Goal: Obtain resource: Download file/media

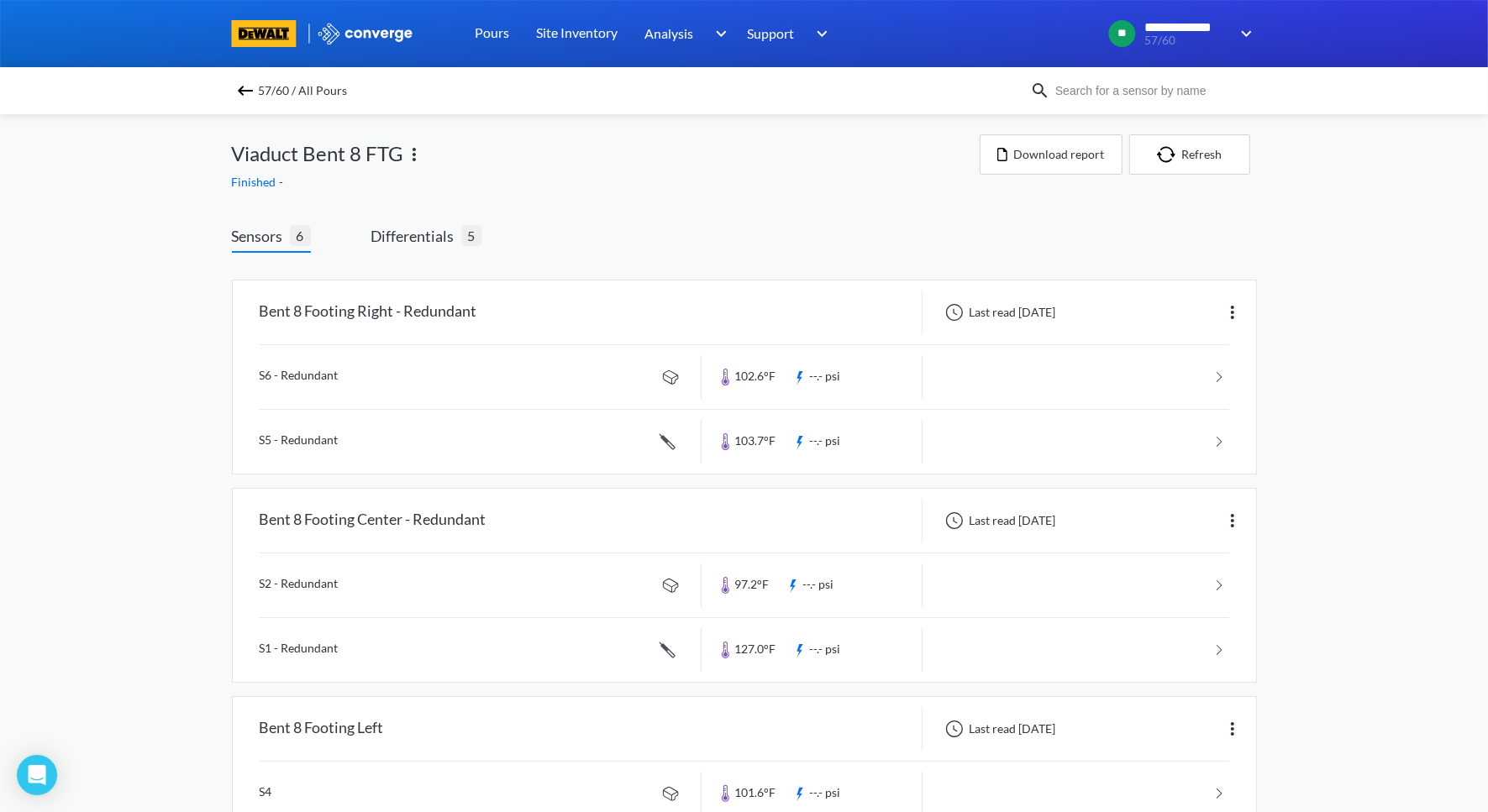
click at [269, 88] on span "57/60 / All Pours" at bounding box center [303, 91] width 89 height 24
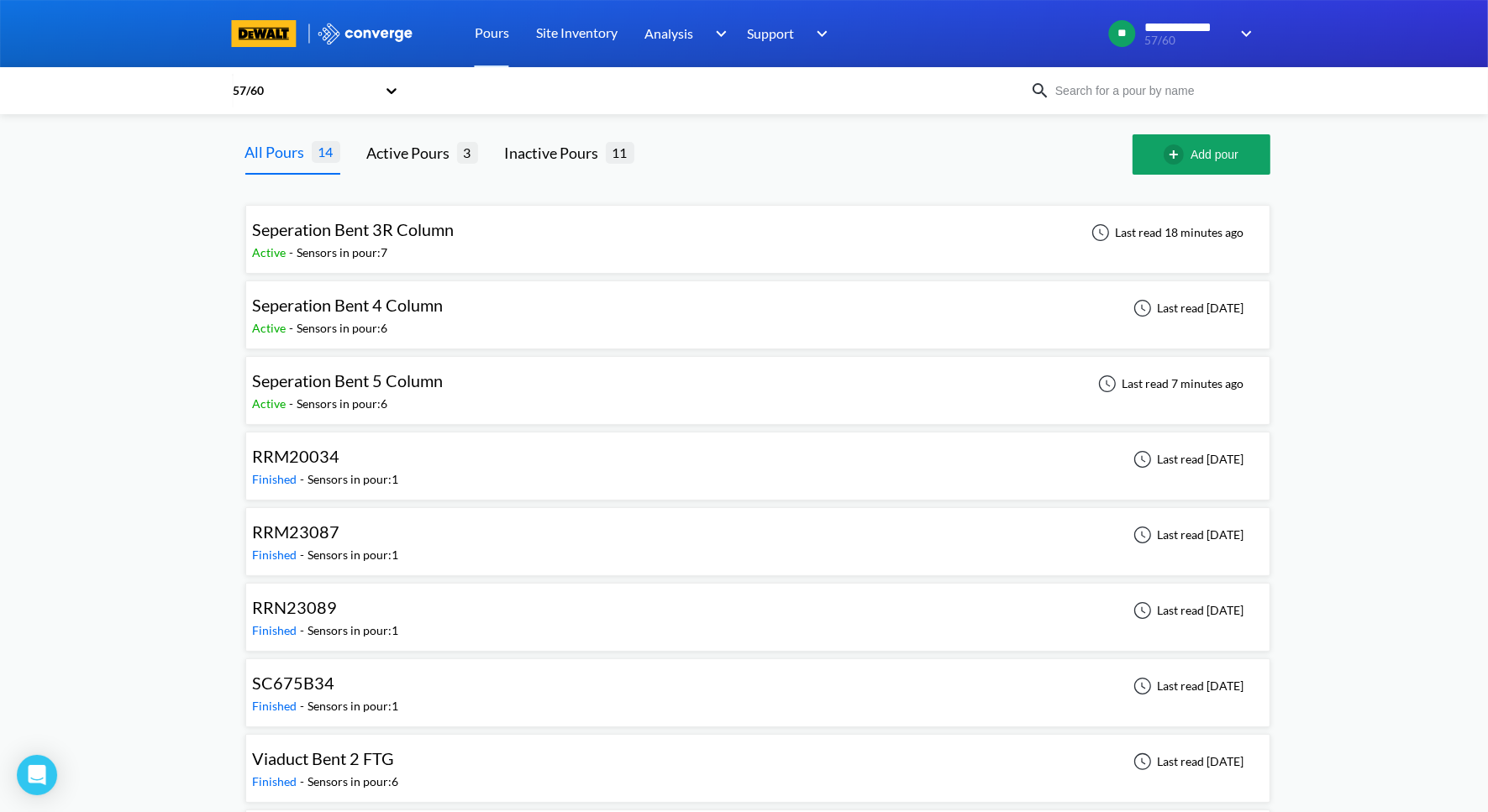
click at [394, 413] on div "Seperation Bent 5 Column Active - Sensors in pour: 6 Last read 7 minutes ago" at bounding box center [758, 390] width 1010 height 54
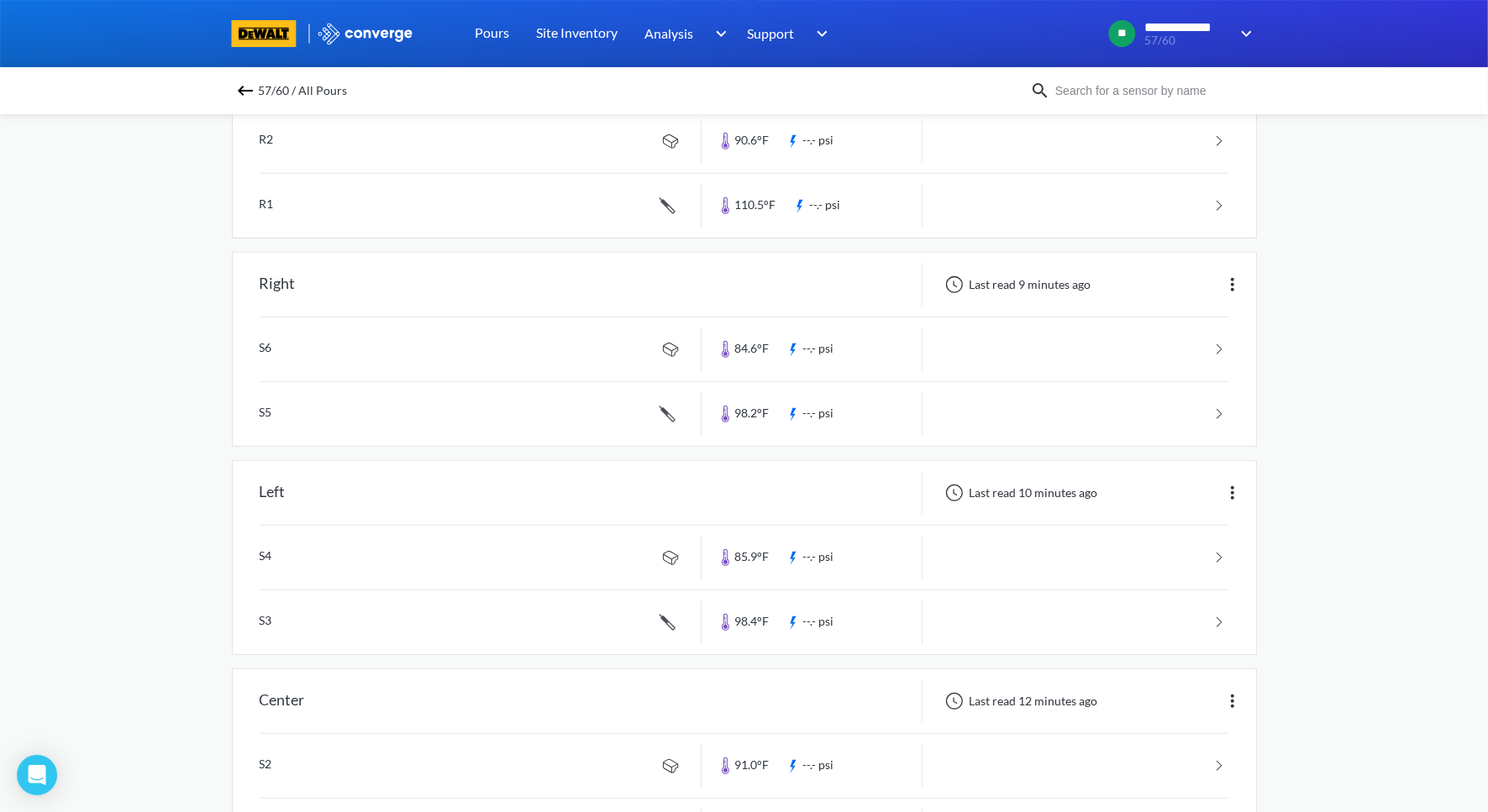
scroll to position [728, 0]
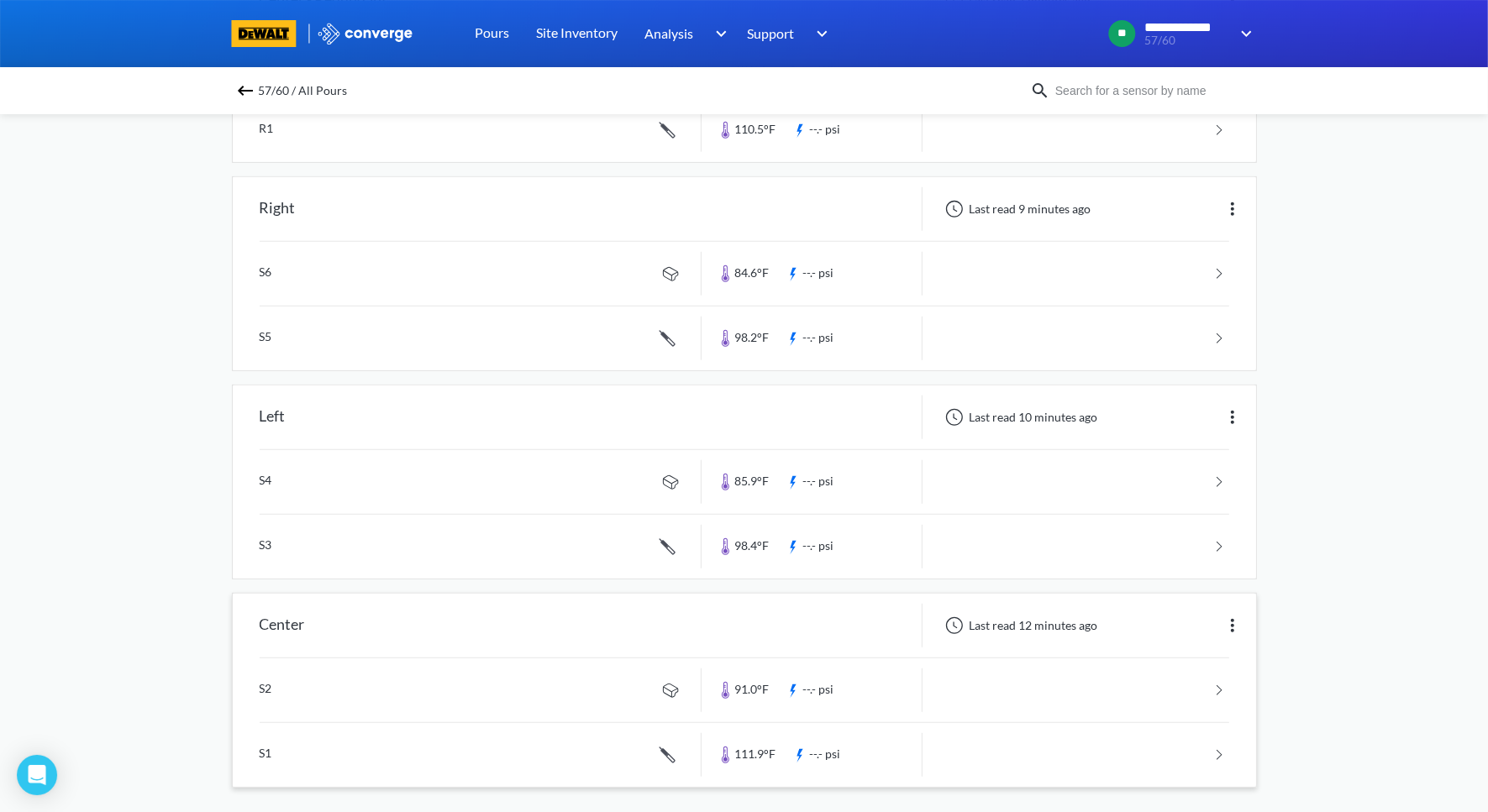
click at [1071, 729] on link at bounding box center [744, 754] width 970 height 64
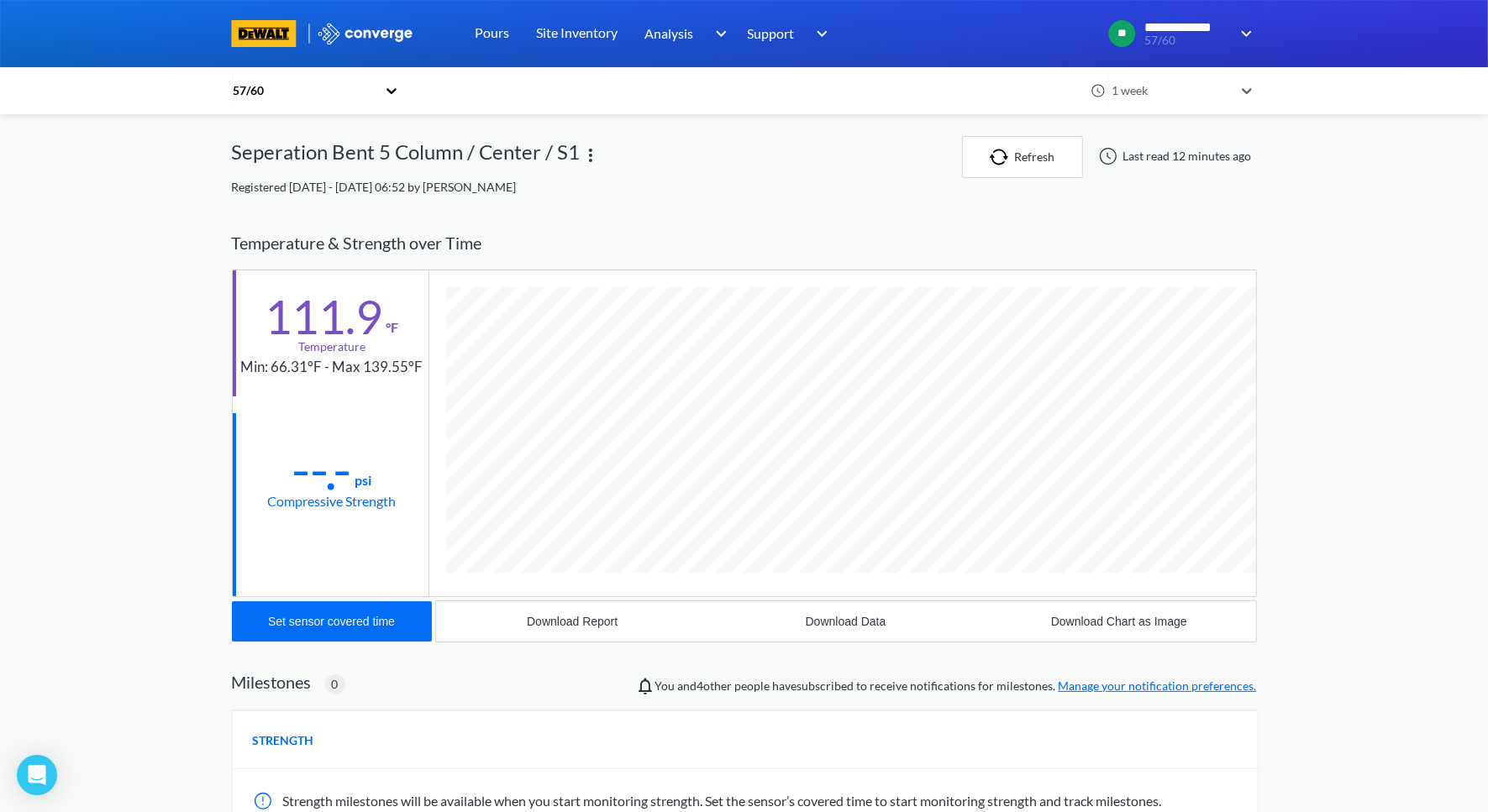
scroll to position [916, 1025]
click at [567, 42] on link "Site Inventory" at bounding box center [577, 33] width 82 height 67
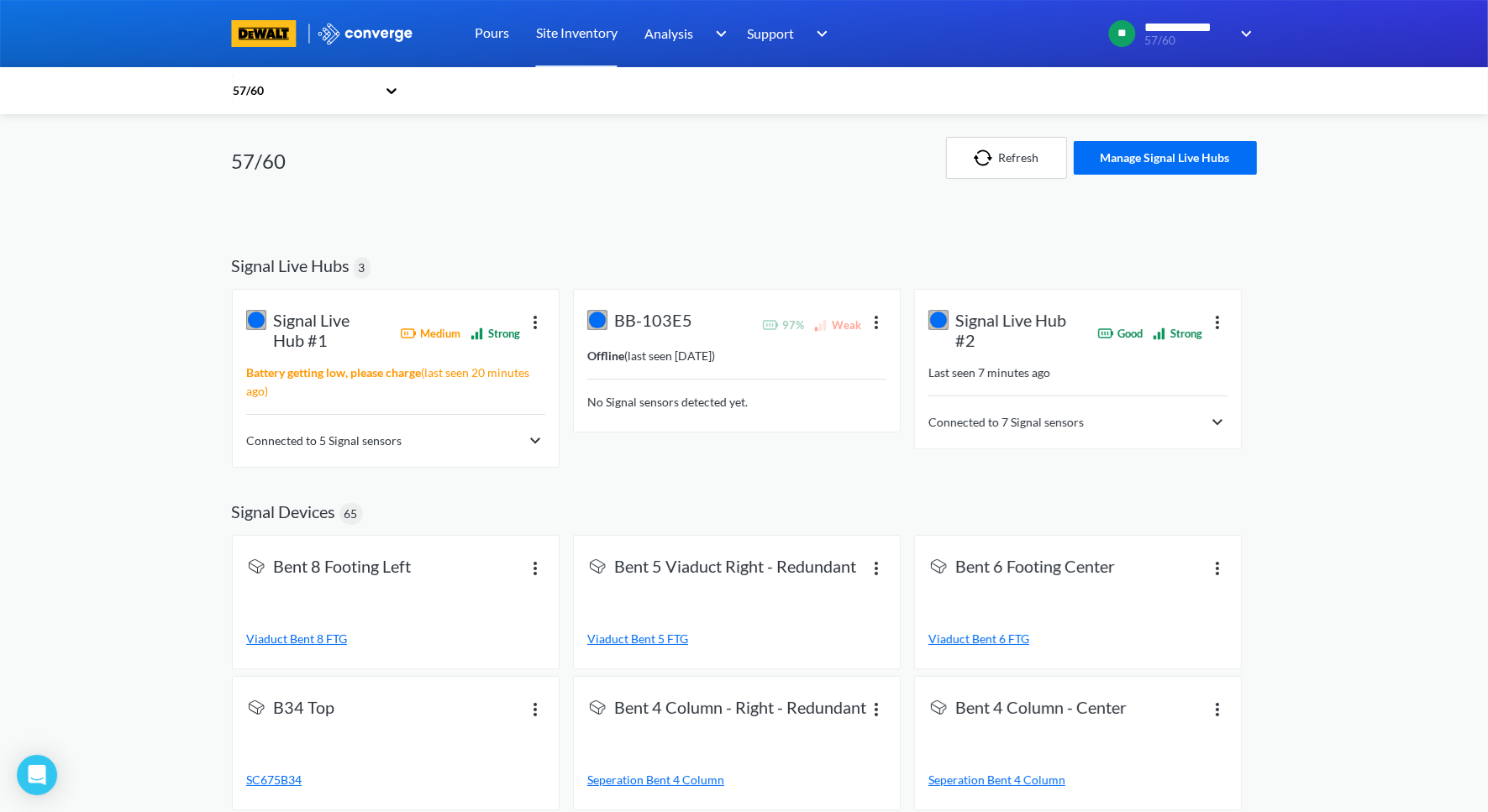
click at [533, 446] on img at bounding box center [535, 441] width 20 height 20
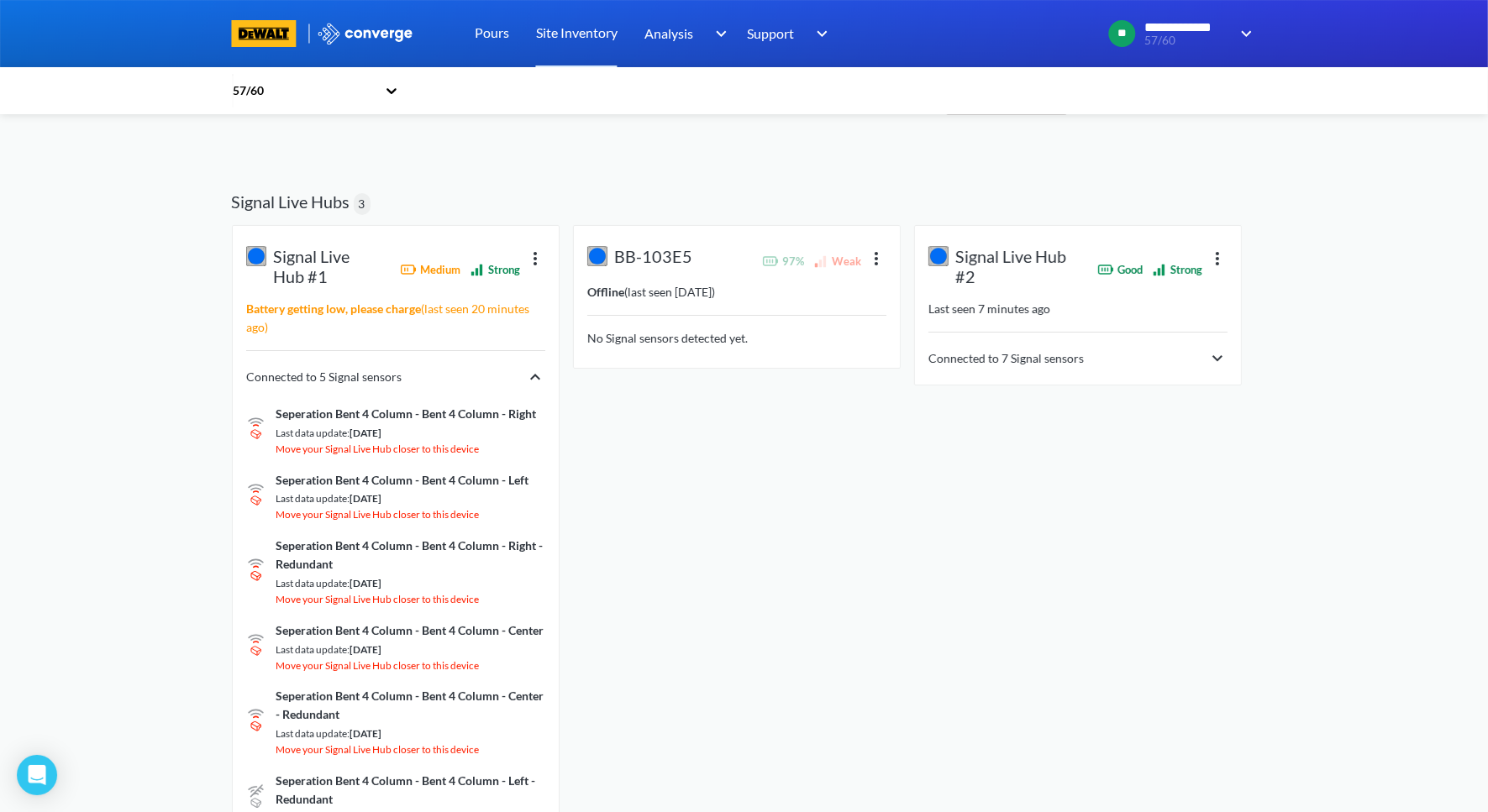
scroll to position [63, 0]
click at [540, 375] on img at bounding box center [535, 378] width 20 height 20
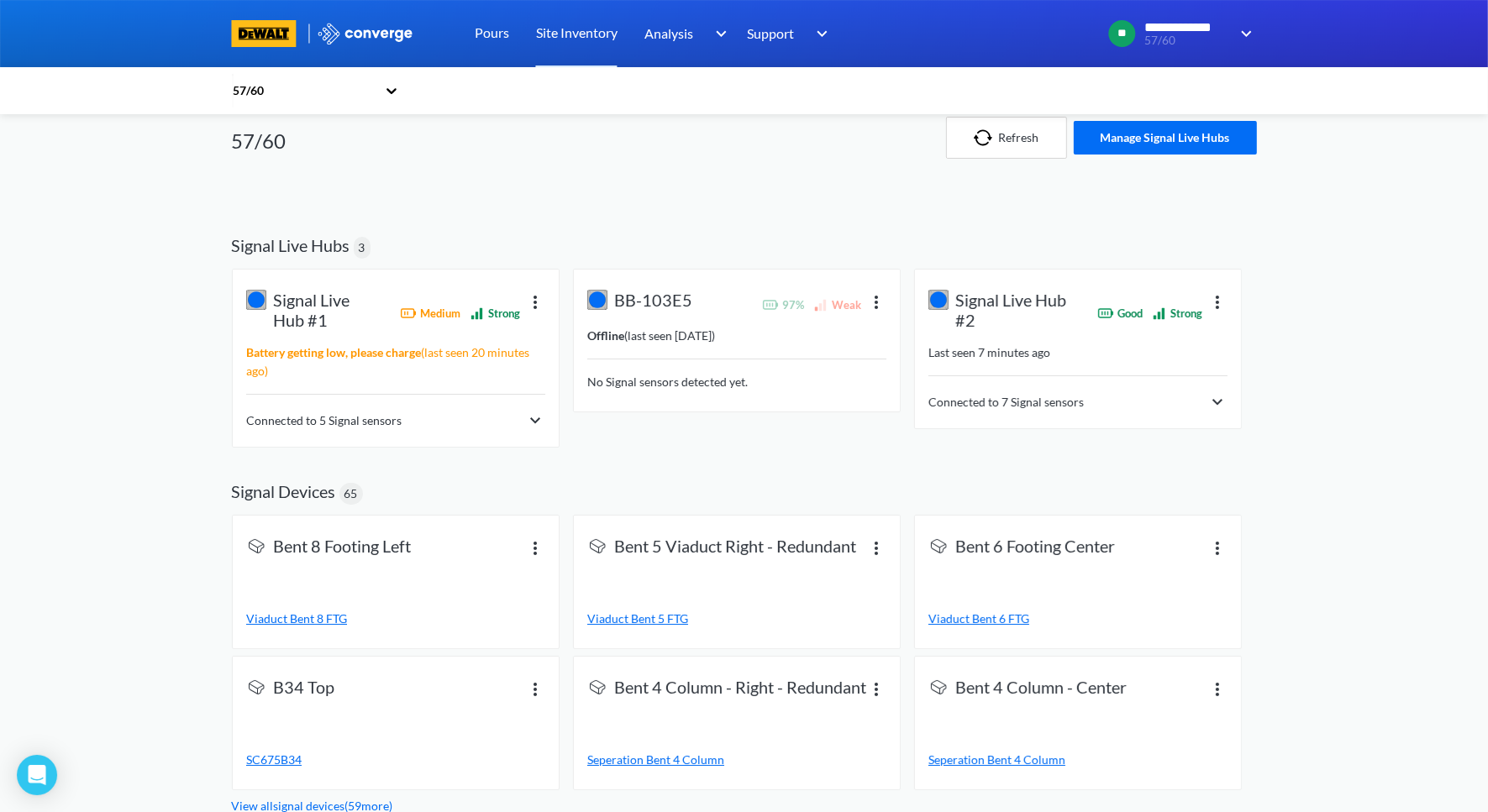
scroll to position [20, 0]
click at [1143, 411] on div "Signal Live Hub #2 Good Strong Last seen 7 minutes ago Connected to 7 Signal se…" at bounding box center [1078, 349] width 326 height 159
click at [1204, 398] on div "Connected to 7 Signal sensors" at bounding box center [1078, 403] width 299 height 20
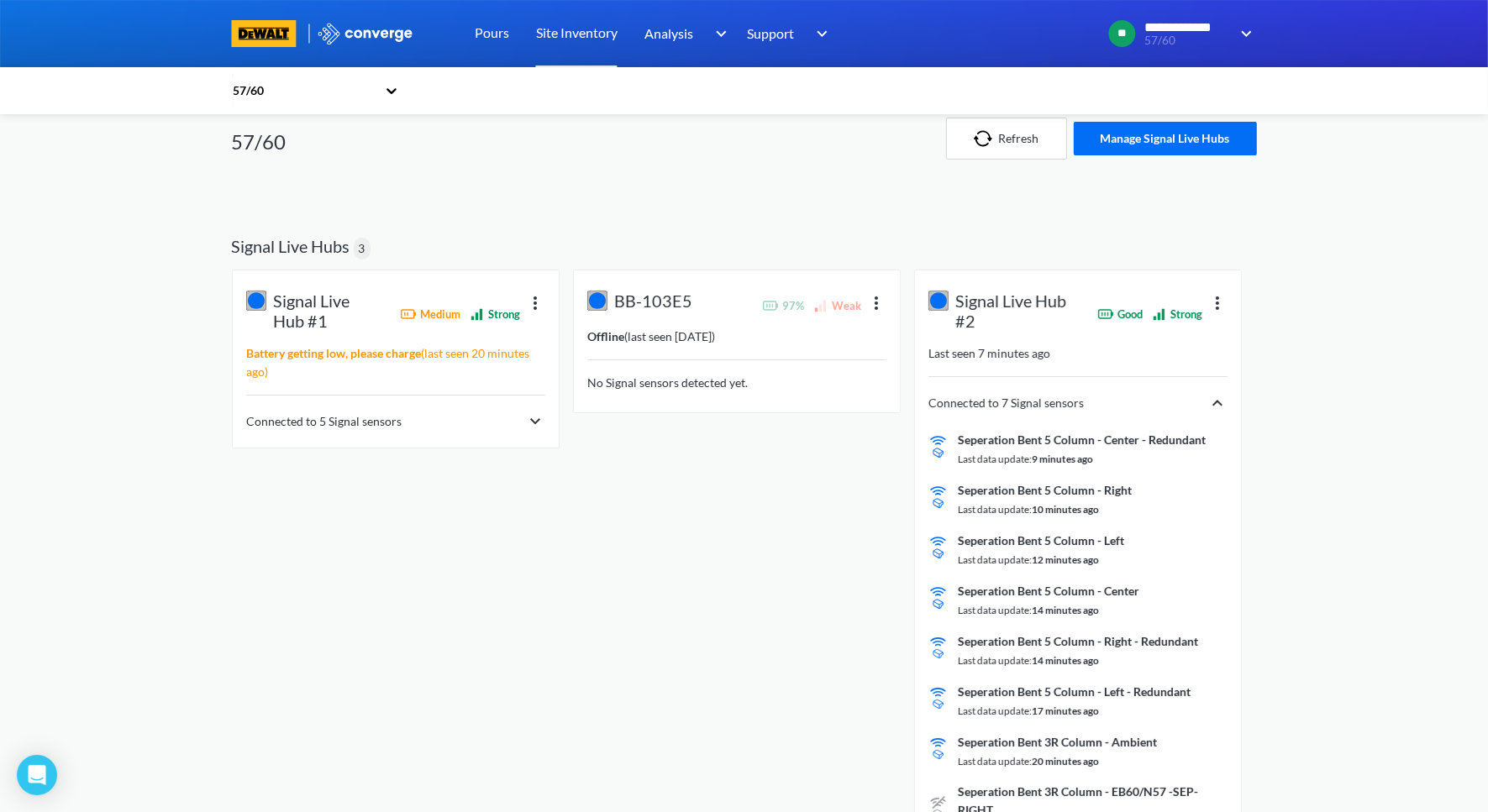
click at [1208, 398] on img at bounding box center [1218, 403] width 20 height 20
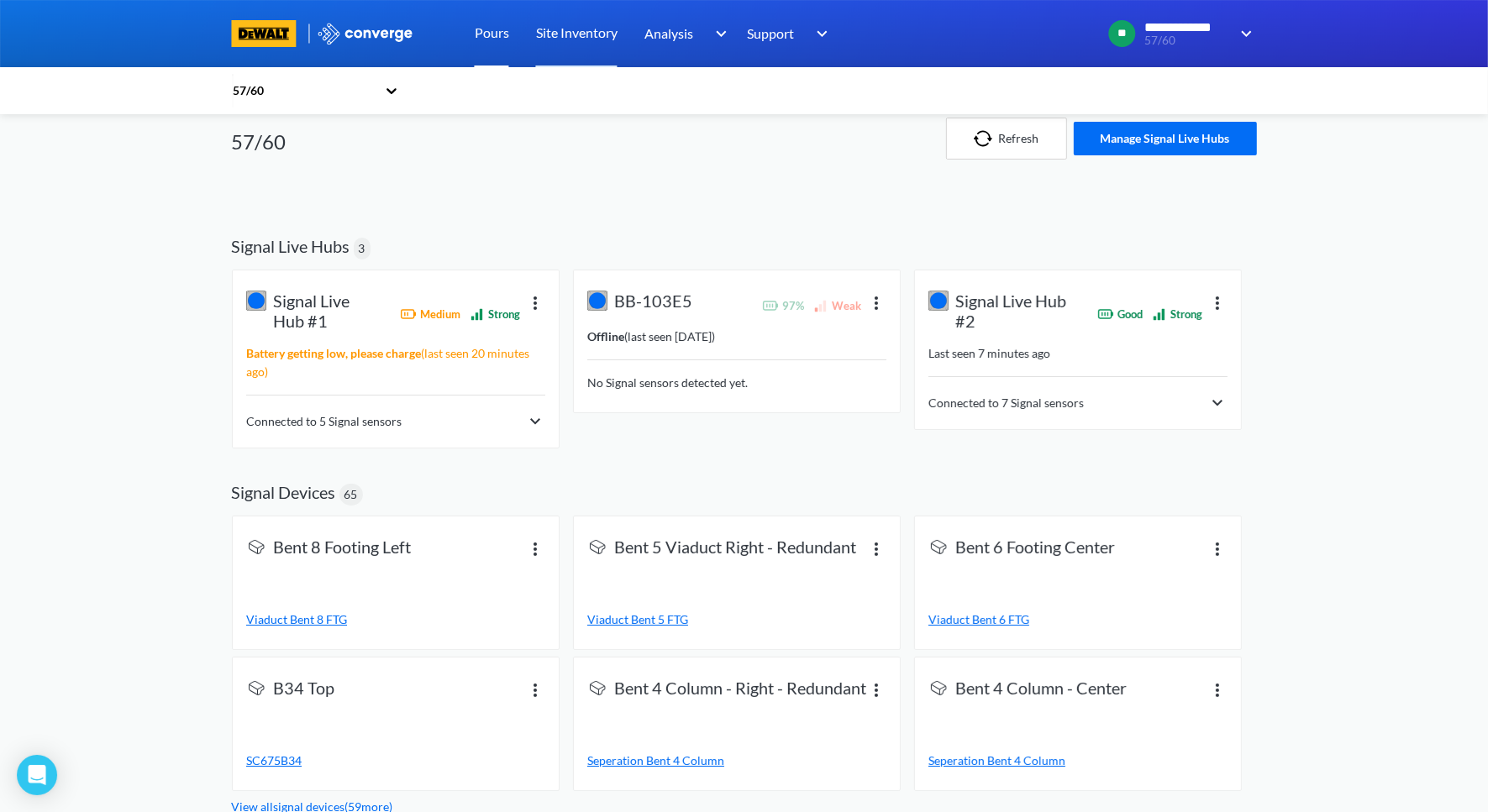
click at [484, 19] on link "Pours" at bounding box center [492, 33] width 35 height 67
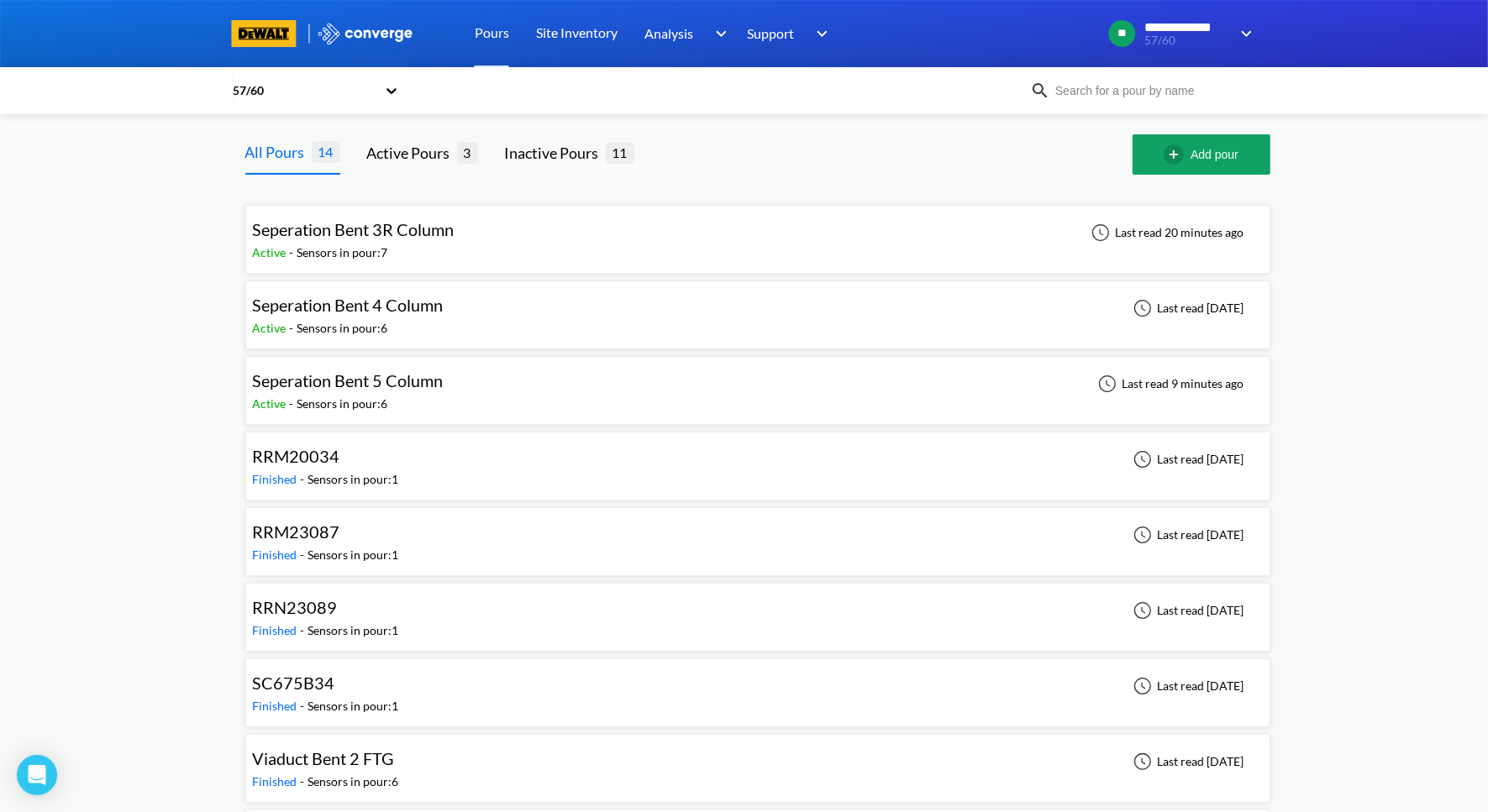
click at [543, 403] on div "Seperation Bent 5 Column Active - Sensors in pour: 6 Last read 9 minutes ago" at bounding box center [758, 390] width 1010 height 54
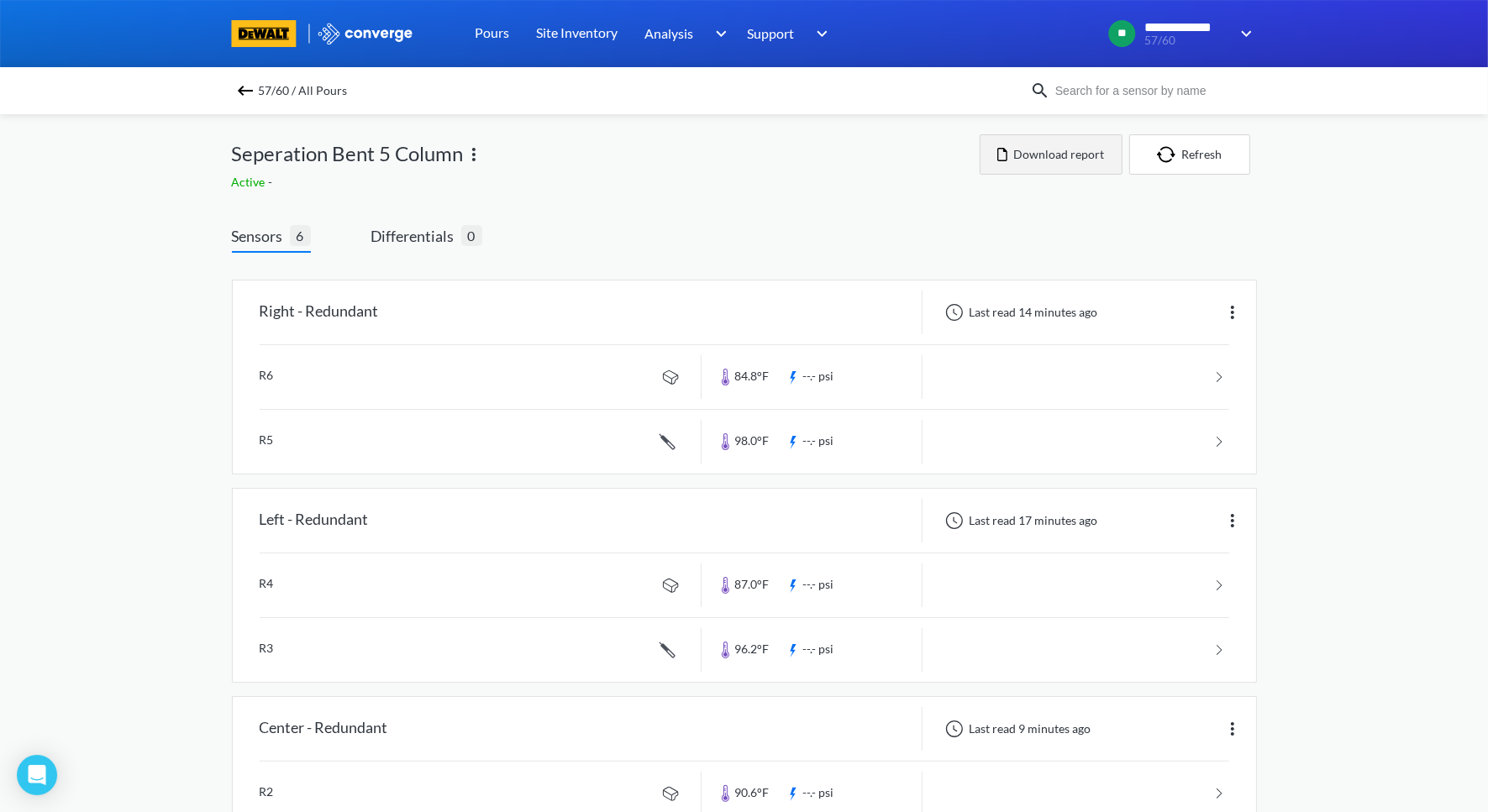
click at [1066, 151] on button "Download report" at bounding box center [1051, 154] width 143 height 40
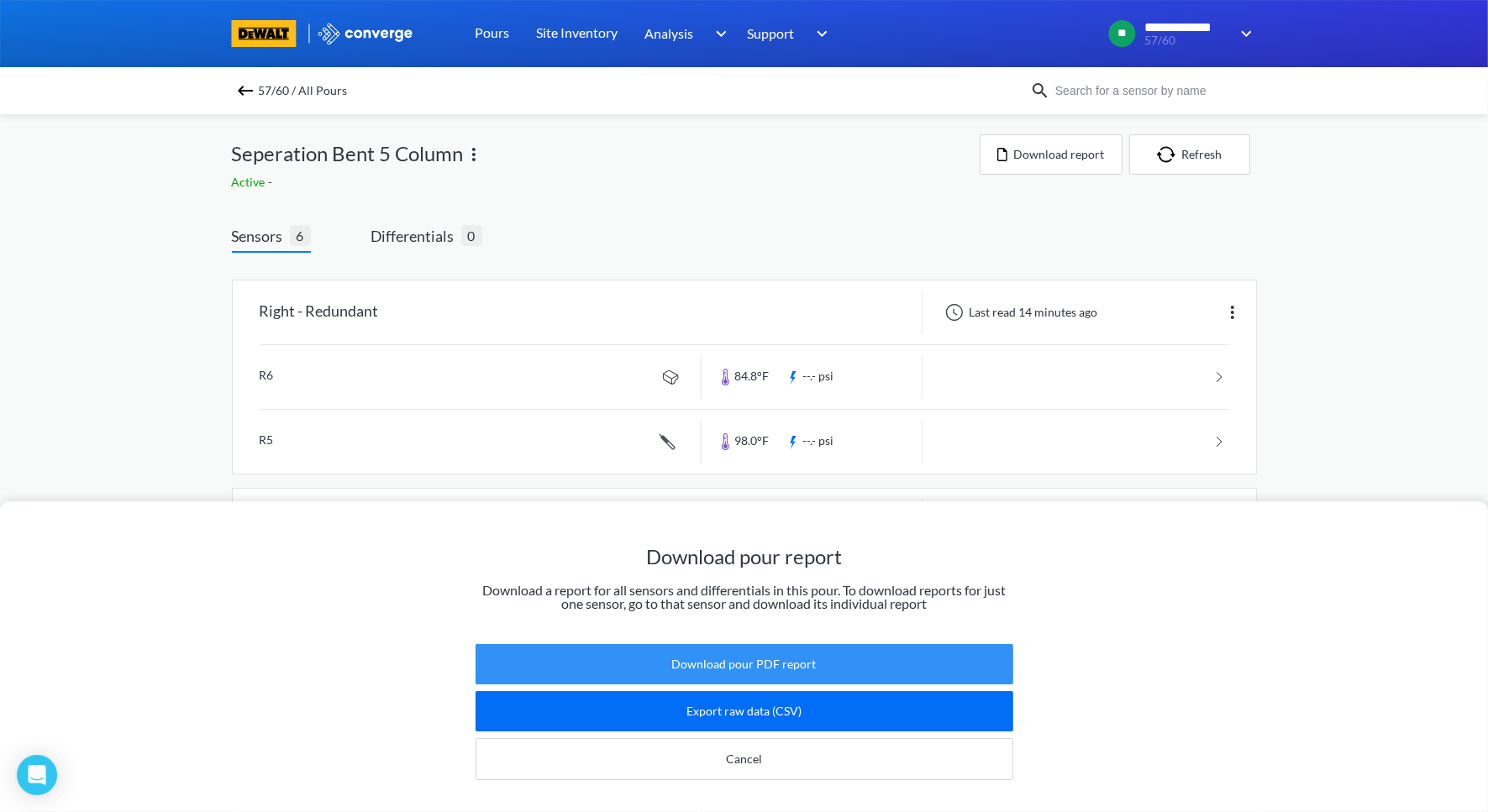
click at [693, 668] on button "Download pour PDF report" at bounding box center [744, 663] width 538 height 40
